Goal: Transaction & Acquisition: Book appointment/travel/reservation

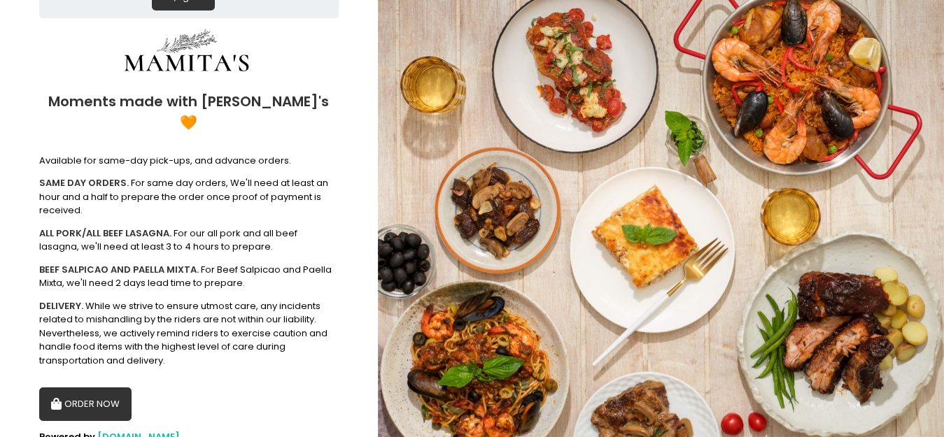
scroll to position [136, 0]
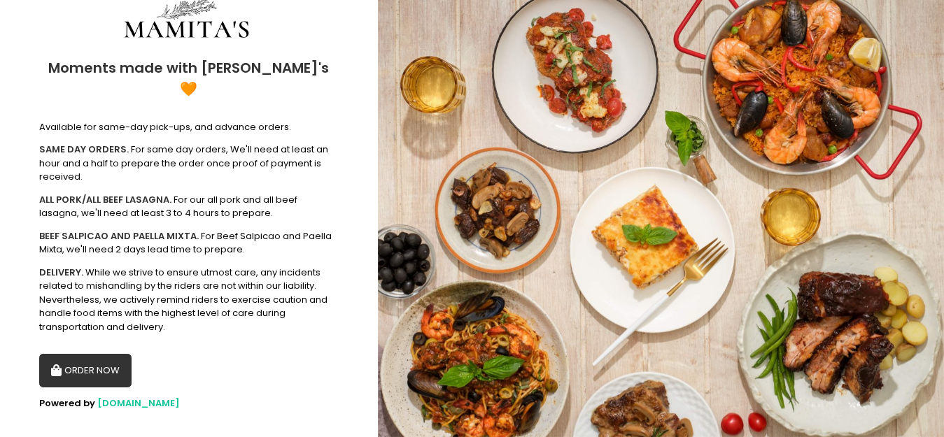
click at [95, 361] on button "ORDER NOW" at bounding box center [85, 371] width 92 height 34
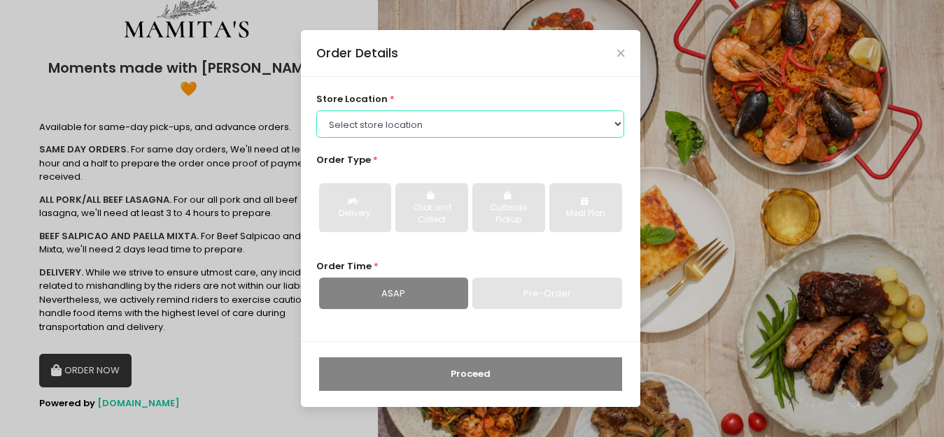
click at [435, 126] on select "Select store location Mamitas PH - [GEOGRAPHIC_DATA] Mamitas PH - [GEOGRAPHIC_D…" at bounding box center [470, 124] width 308 height 27
select select "6602978951b8268a02d72b28"
click at [316, 111] on select "Select store location Mamitas PH - [GEOGRAPHIC_DATA] Mamitas PH - [GEOGRAPHIC_D…" at bounding box center [470, 124] width 308 height 27
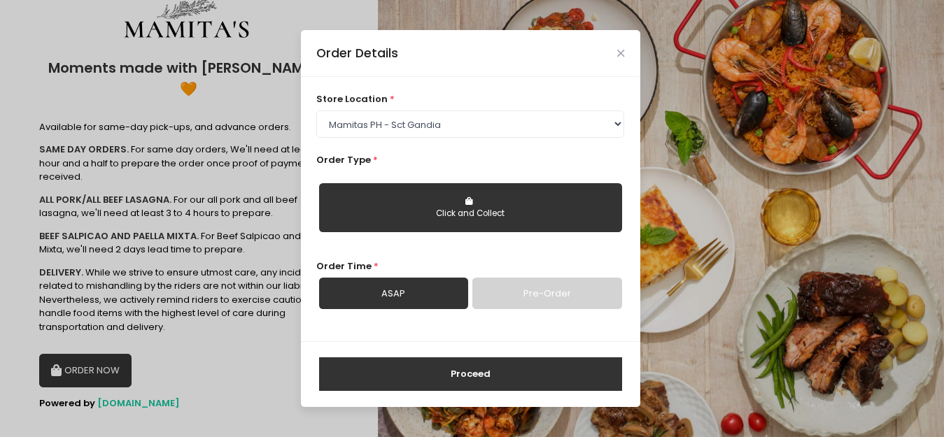
click at [447, 220] on button "Click and Collect" at bounding box center [470, 207] width 303 height 49
click at [540, 286] on link "Pre-Order" at bounding box center [546, 294] width 149 height 32
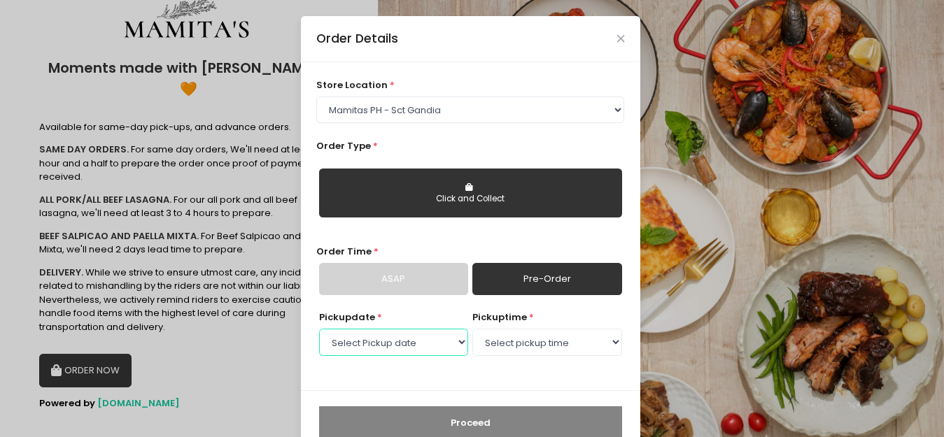
click at [441, 346] on select "Select Pickup date [DATE] [DATE] [DATE] [DATE] [DATE] [DATE] [DATE] [DATE] [DAT…" at bounding box center [393, 342] width 149 height 27
select select "[DATE]"
click at [319, 329] on select "Select Pickup date [DATE] [DATE] [DATE] [DATE] [DATE] [DATE] [DATE] [DATE] [DAT…" at bounding box center [393, 342] width 149 height 27
drag, startPoint x: 535, startPoint y: 349, endPoint x: 535, endPoint y: 341, distance: 8.4
click at [535, 349] on select "Select pickup time 09:00 AM - 09:30 AM 09:30 AM - 10:00 AM 10:00 AM - 10:30 AM …" at bounding box center [546, 342] width 149 height 27
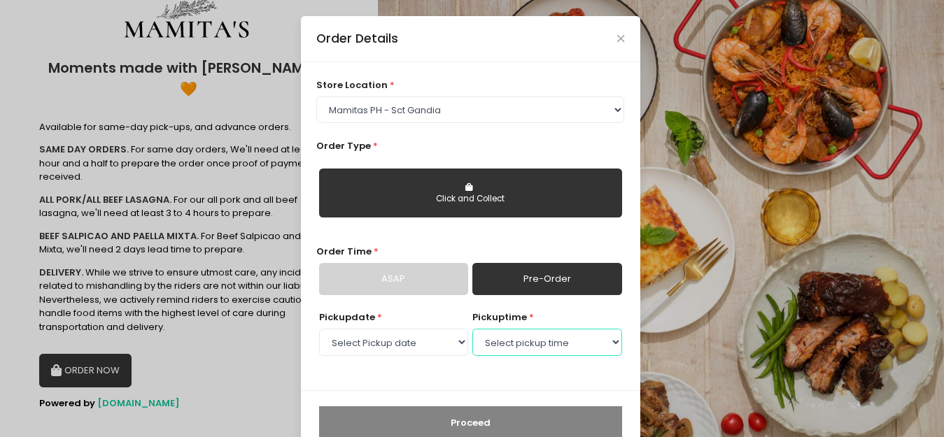
select select "17:00"
click at [472, 329] on select "Select pickup time 09:00 AM - 09:30 AM 09:30 AM - 10:00 AM 10:00 AM - 10:30 AM …" at bounding box center [546, 342] width 149 height 27
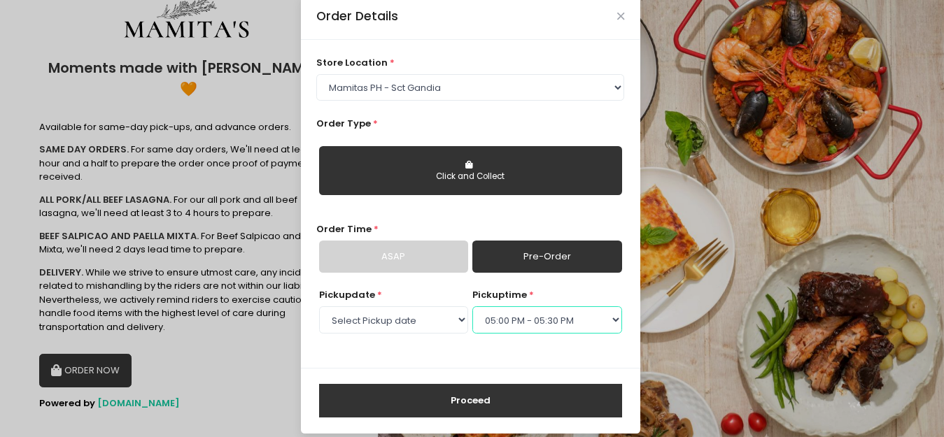
scroll to position [34, 0]
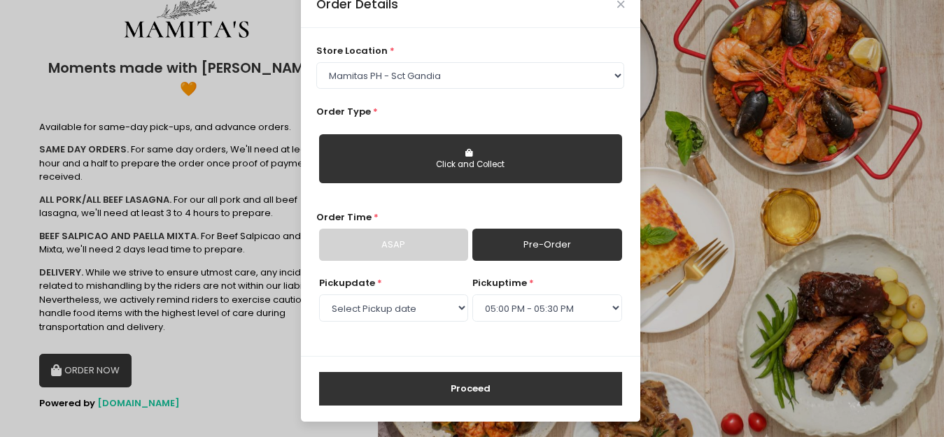
click at [465, 391] on button "Proceed" at bounding box center [470, 389] width 303 height 34
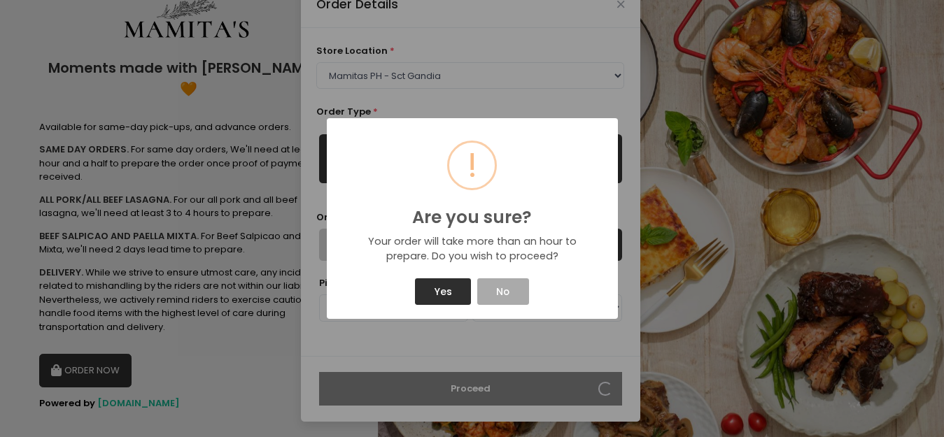
click at [447, 295] on button "Yes" at bounding box center [443, 292] width 56 height 27
